Goal: Obtain resource: Download file/media

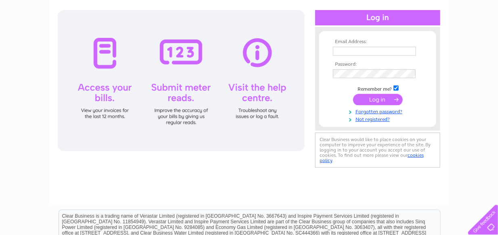
type input "jonathan@stirlingmortgageshop.co.uk"
click at [377, 101] on input "submit" at bounding box center [378, 99] width 50 height 11
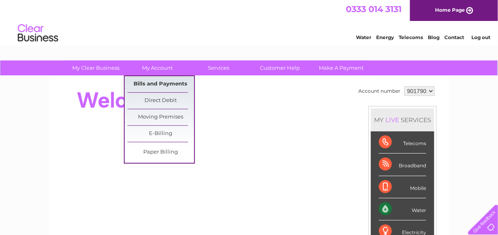
click at [157, 84] on link "Bills and Payments" at bounding box center [161, 84] width 67 height 16
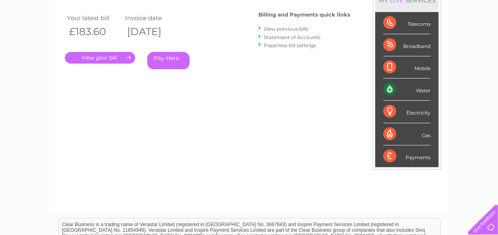
scroll to position [40, 0]
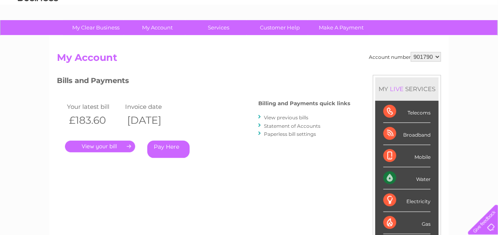
click at [293, 116] on link "View previous bills" at bounding box center [286, 118] width 44 height 6
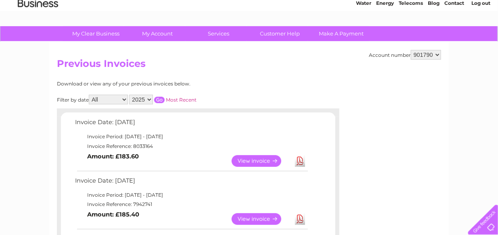
scroll to position [81, 0]
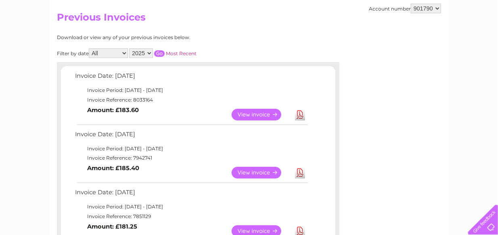
click at [151, 55] on select "2025 2024 2023 2022" at bounding box center [141, 53] width 24 height 10
click at [125, 52] on select "All January February March April May June July August September October Novembe…" at bounding box center [108, 53] width 39 height 10
click at [150, 52] on select "2025 2024 2023 2022" at bounding box center [141, 53] width 24 height 10
click at [159, 54] on input "button" at bounding box center [159, 53] width 10 height 6
click at [261, 113] on link "View" at bounding box center [261, 115] width 59 height 12
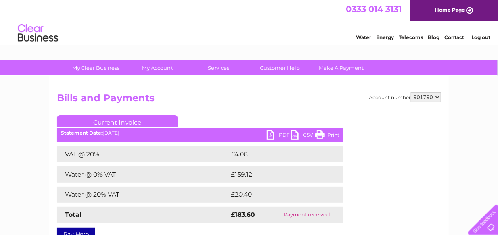
click at [277, 135] on link "PDF" at bounding box center [279, 136] width 24 height 12
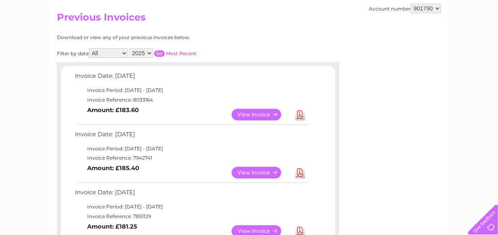
click at [269, 176] on link "View" at bounding box center [261, 173] width 59 height 12
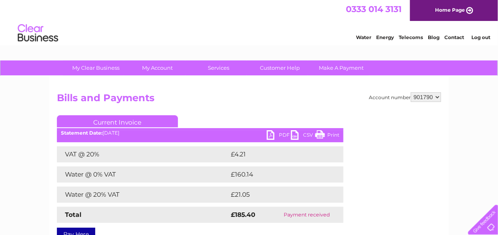
click at [270, 136] on link "PDF" at bounding box center [279, 136] width 24 height 12
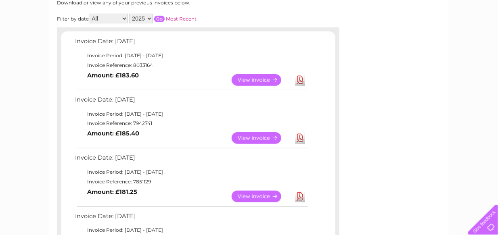
scroll to position [202, 0]
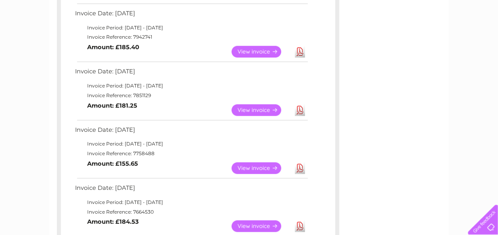
click at [247, 113] on link "View" at bounding box center [261, 111] width 59 height 12
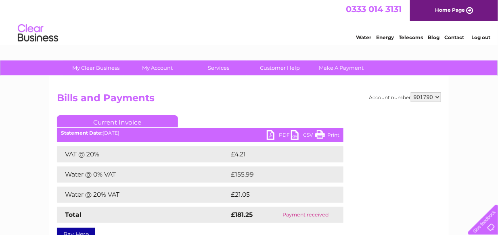
click at [271, 134] on link "PDF" at bounding box center [279, 136] width 24 height 12
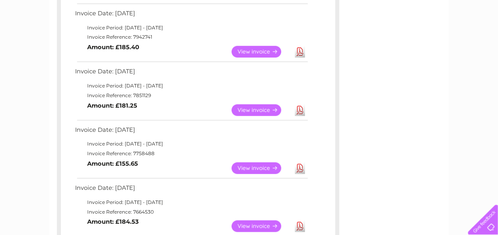
scroll to position [242, 0]
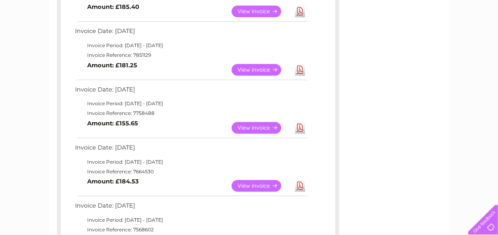
click at [243, 130] on link "View" at bounding box center [261, 128] width 59 height 12
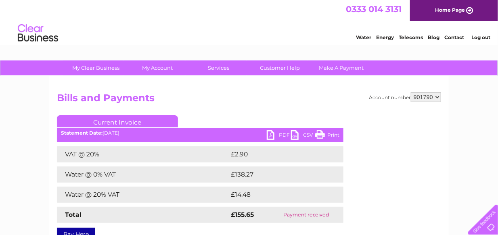
click at [273, 135] on link "PDF" at bounding box center [279, 136] width 24 height 12
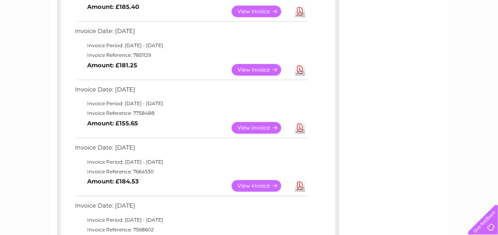
click at [261, 186] on link "View" at bounding box center [261, 186] width 59 height 12
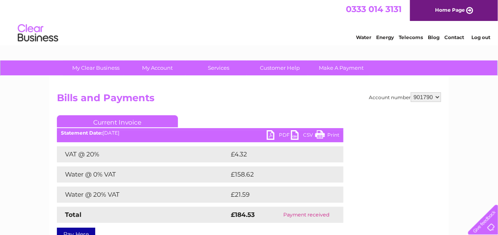
click at [439, 97] on select "901790" at bounding box center [426, 97] width 30 height 10
click at [438, 97] on select "901790" at bounding box center [426, 97] width 30 height 10
click at [276, 134] on link "PDF" at bounding box center [279, 136] width 24 height 12
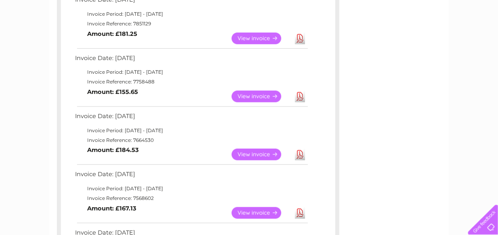
scroll to position [323, 0]
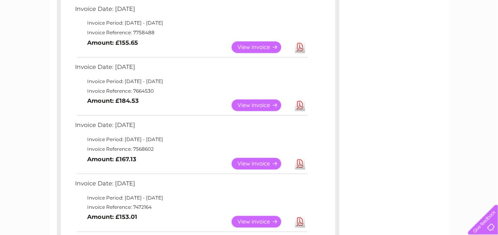
click at [254, 165] on link "View" at bounding box center [261, 164] width 59 height 12
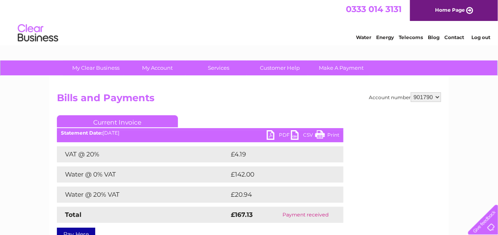
click at [275, 136] on link "PDF" at bounding box center [279, 136] width 24 height 12
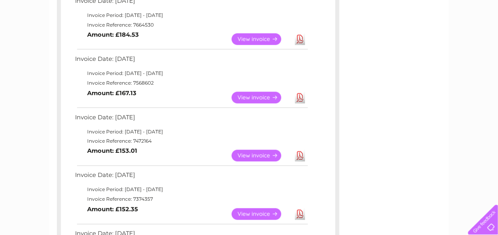
scroll to position [404, 0]
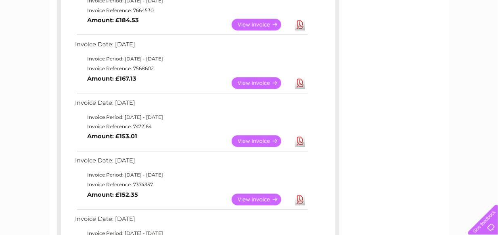
click at [249, 140] on link "View" at bounding box center [261, 142] width 59 height 12
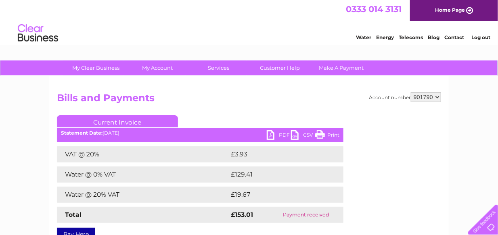
click at [273, 134] on link "PDF" at bounding box center [279, 136] width 24 height 12
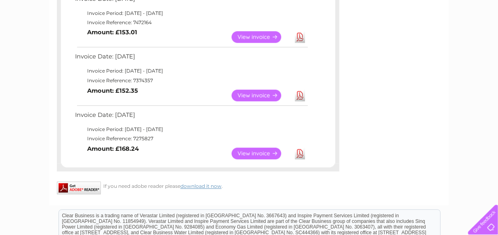
scroll to position [523, 0]
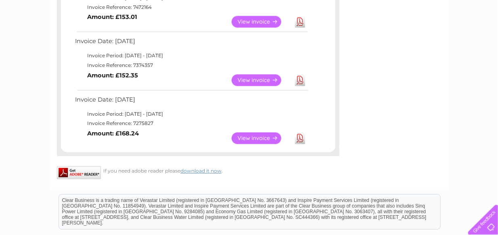
click at [265, 140] on link "View" at bounding box center [261, 139] width 59 height 12
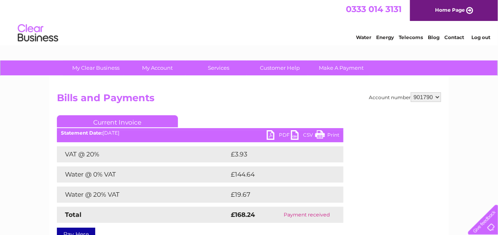
click at [269, 137] on link "PDF" at bounding box center [279, 136] width 24 height 12
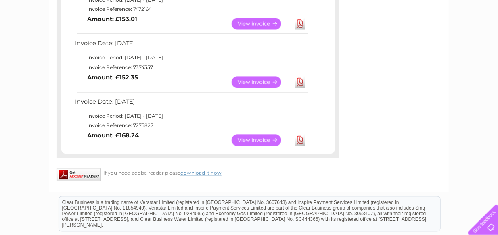
click at [253, 85] on link "View" at bounding box center [261, 83] width 59 height 12
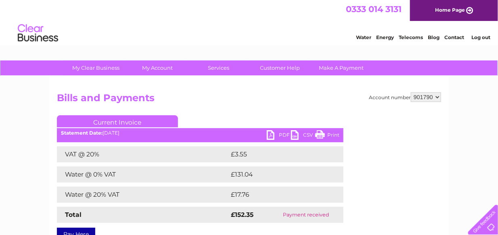
click at [274, 134] on link "PDF" at bounding box center [279, 136] width 24 height 12
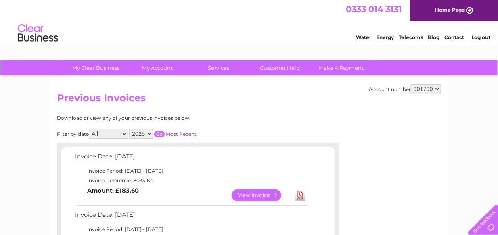
click at [113, 134] on select "All January February March April May June July August September October Novembe…" at bounding box center [108, 134] width 39 height 10
click at [144, 134] on select "2025 2024 2023 2022" at bounding box center [141, 134] width 24 height 10
select select "2024"
click at [130, 129] on select "2025 2024 2023 2022" at bounding box center [141, 134] width 24 height 10
click at [140, 149] on div at bounding box center [198, 147] width 283 height 8
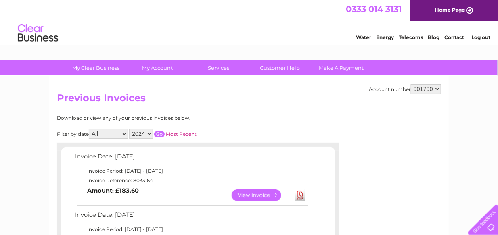
click at [147, 133] on select "2025 2024 2023 2022" at bounding box center [141, 134] width 24 height 10
click at [130, 129] on select "2025 2024 2023 2022" at bounding box center [141, 134] width 24 height 10
click at [159, 135] on input "button" at bounding box center [159, 134] width 10 height 6
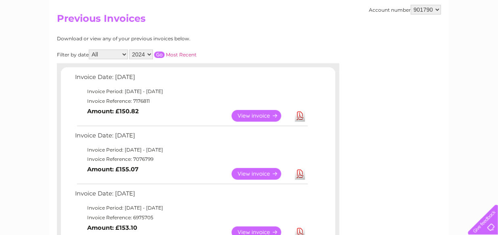
scroll to position [81, 0]
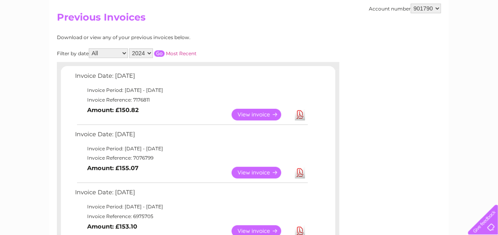
click at [256, 113] on link "View" at bounding box center [261, 115] width 59 height 12
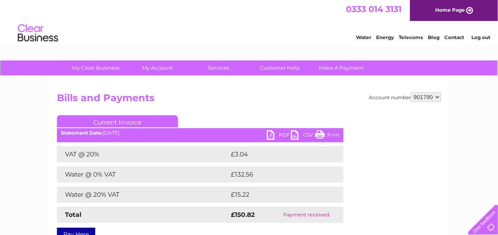
click at [274, 137] on link "PDF" at bounding box center [279, 136] width 24 height 12
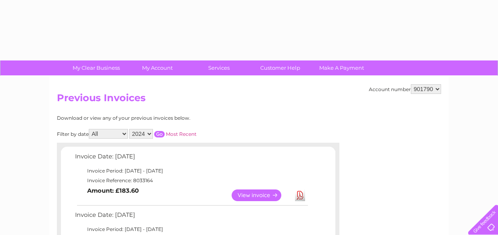
select select "2024"
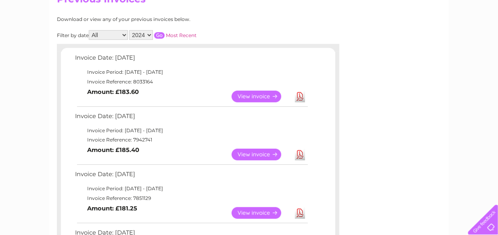
scroll to position [40, 0]
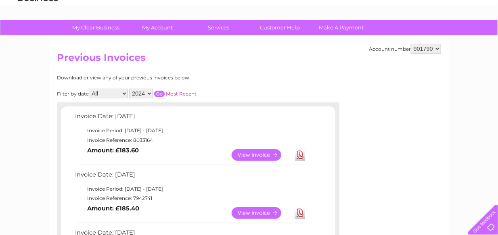
click at [146, 95] on select "2025 2024 2023 2022" at bounding box center [141, 94] width 24 height 10
click at [130, 89] on select "2025 2024 2023 2022" at bounding box center [141, 94] width 24 height 10
click at [158, 95] on input "button" at bounding box center [159, 94] width 10 height 6
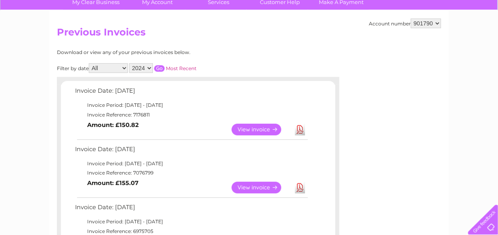
scroll to position [81, 0]
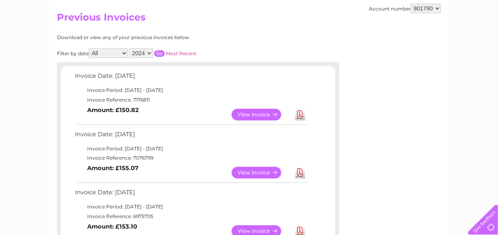
click at [254, 173] on link "View" at bounding box center [261, 173] width 59 height 12
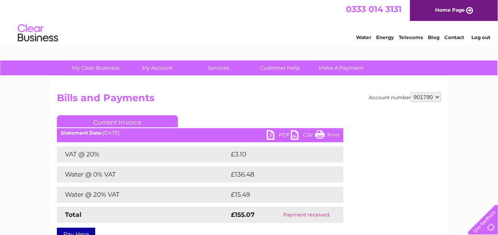
click at [270, 137] on link "PDF" at bounding box center [279, 136] width 24 height 12
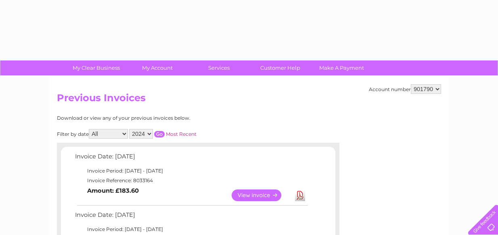
select select "2024"
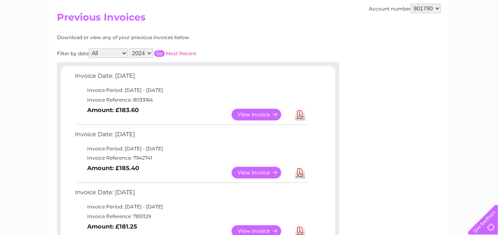
click at [124, 53] on select "All January February March April May June July August September October Novembe…" at bounding box center [108, 53] width 39 height 10
select select "10"
click at [90, 48] on select "All January February March April May June July August September October Novembe…" at bounding box center [108, 53] width 39 height 10
click at [161, 52] on input "button" at bounding box center [159, 53] width 10 height 6
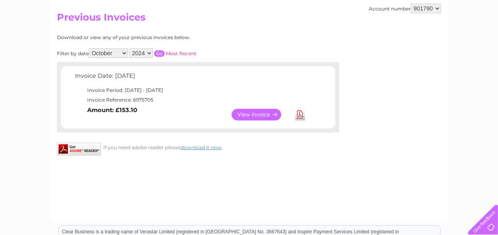
click at [268, 114] on link "View" at bounding box center [261, 115] width 59 height 12
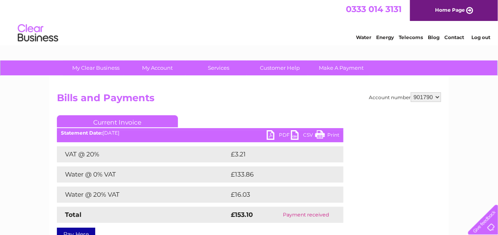
click at [273, 132] on link "PDF" at bounding box center [279, 136] width 24 height 12
